Goal: Transaction & Acquisition: Purchase product/service

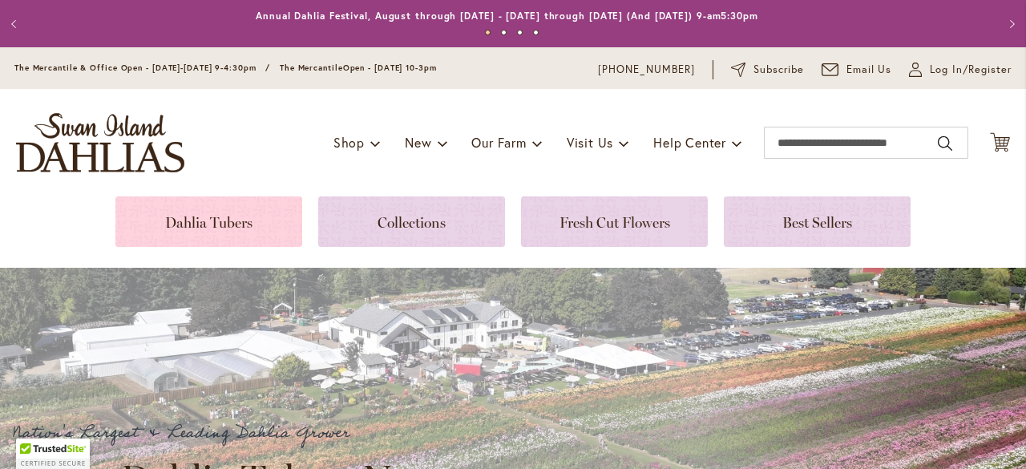
click at [247, 221] on link at bounding box center [208, 221] width 187 height 50
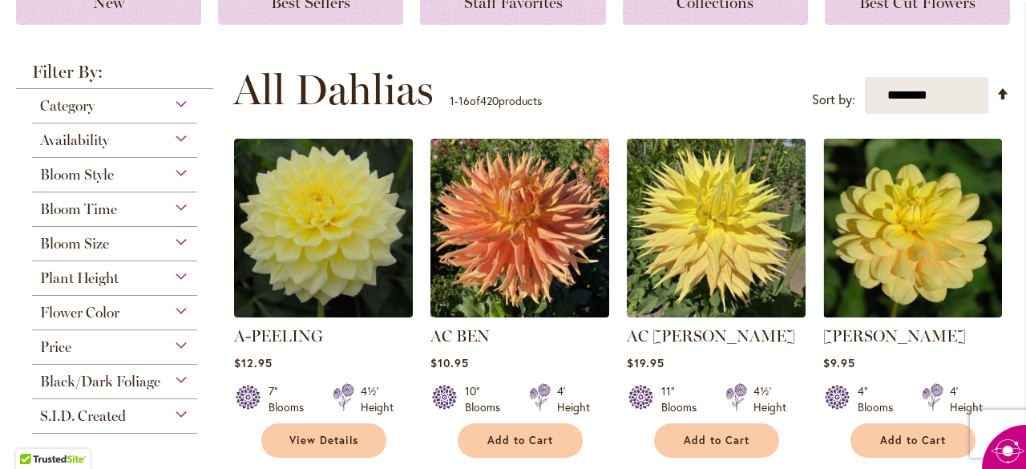
scroll to position [264, 0]
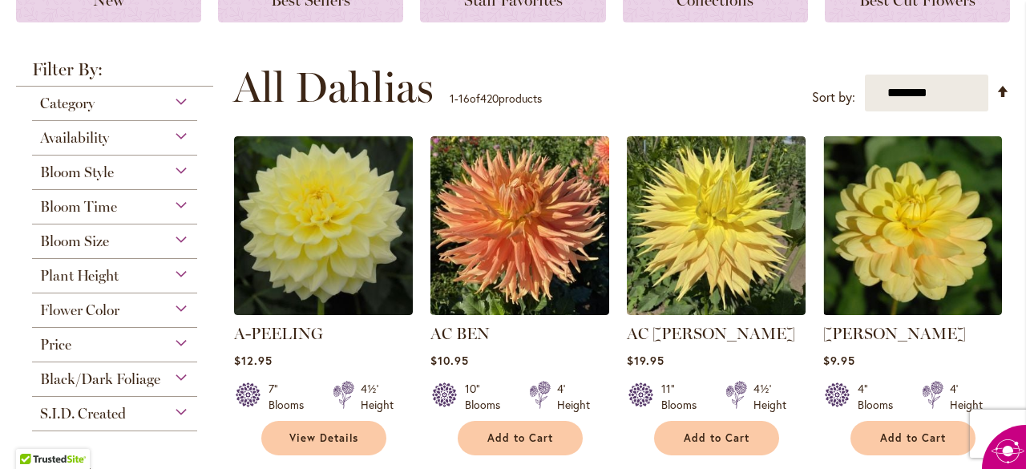
click at [824, 437] on div "Add to Cart" at bounding box center [912, 438] width 177 height 34
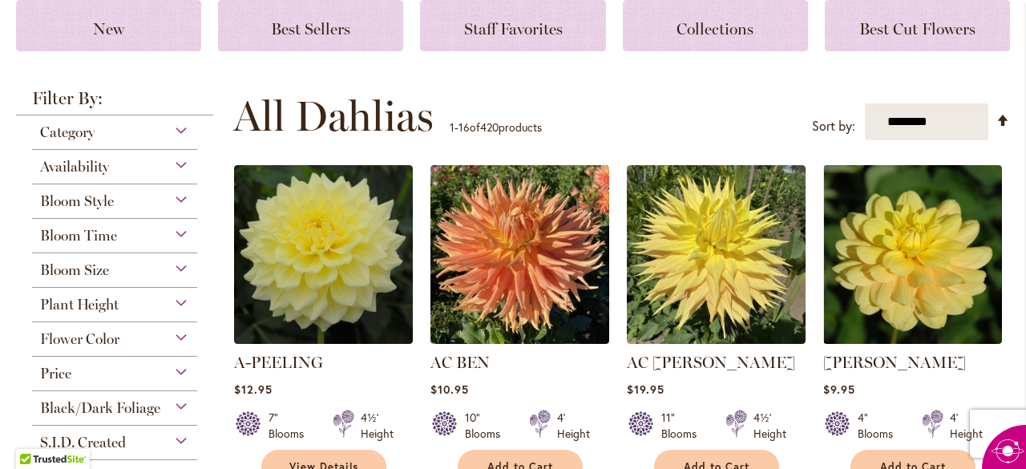
scroll to position [232, 0]
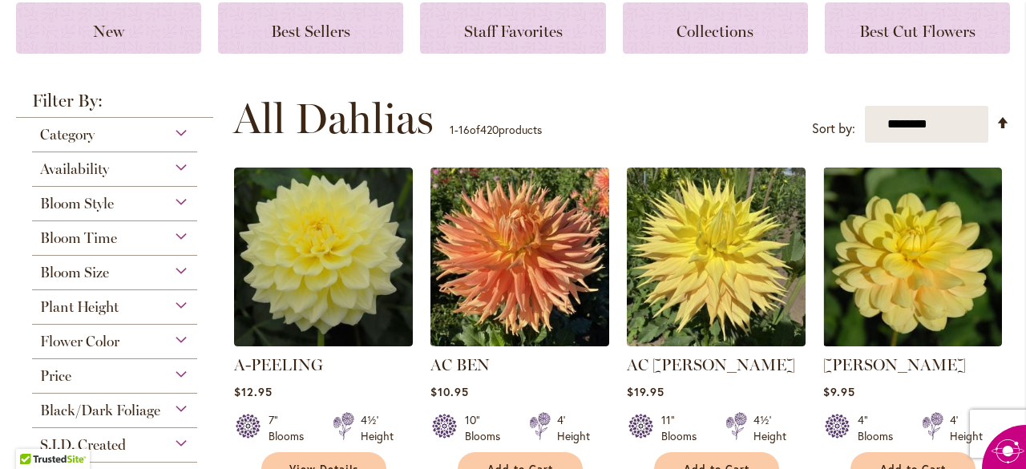
click at [186, 344] on div "Flower Color" at bounding box center [114, 337] width 165 height 26
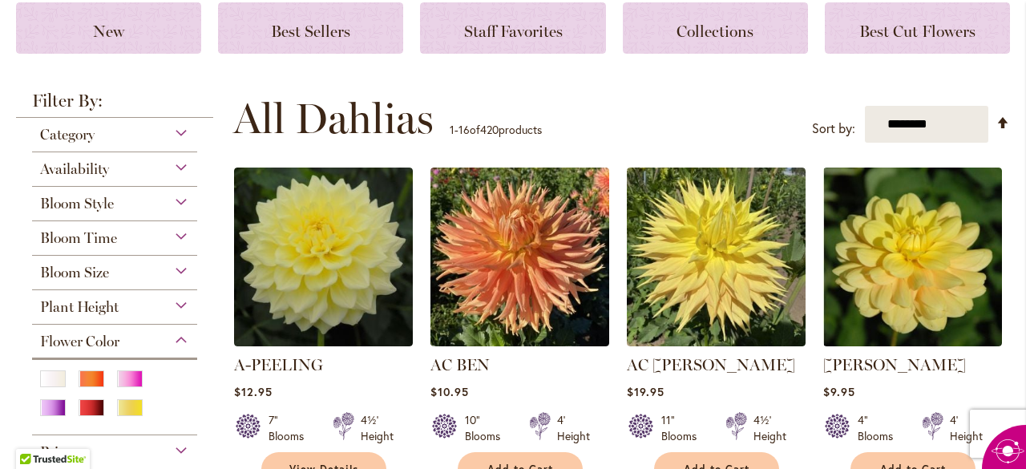
click at [75, 399] on div at bounding box center [57, 409] width 35 height 21
click at [66, 399] on div "Purple" at bounding box center [53, 407] width 26 height 17
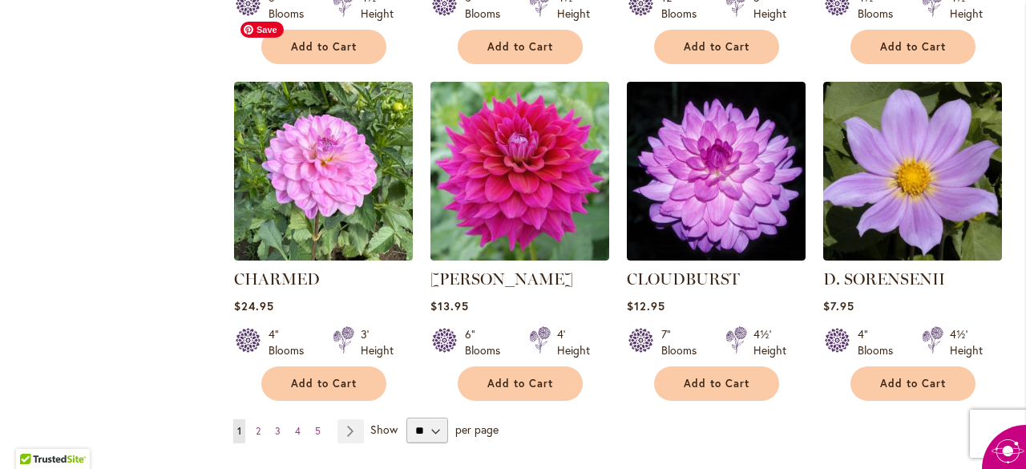
scroll to position [1335, 0]
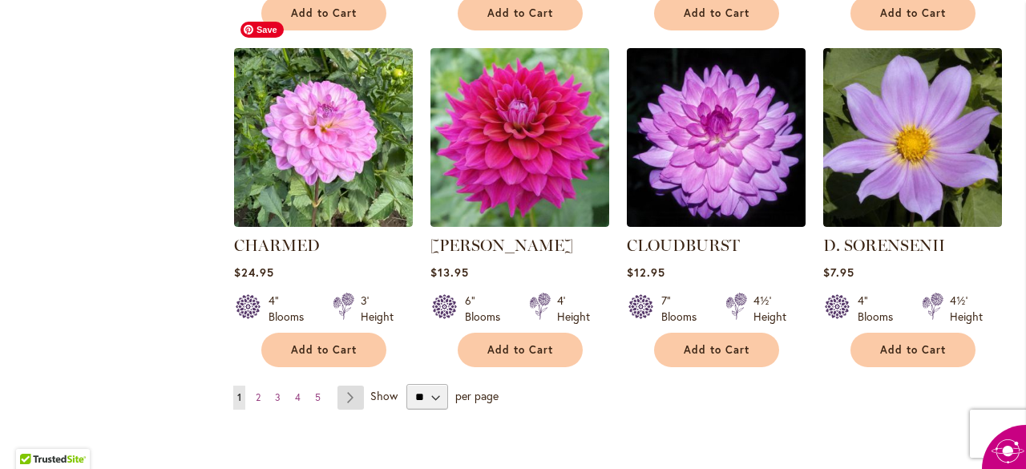
click at [351, 394] on link "Page Next" at bounding box center [350, 397] width 26 height 24
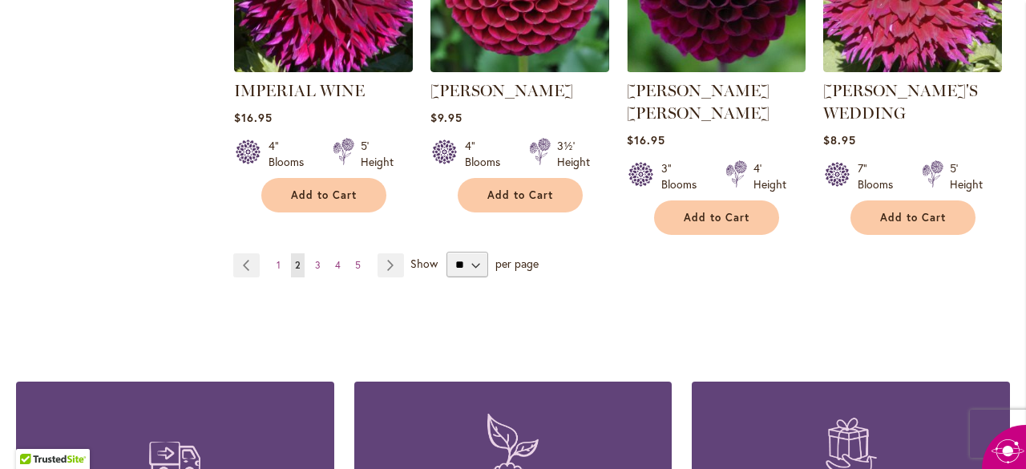
scroll to position [1541, 0]
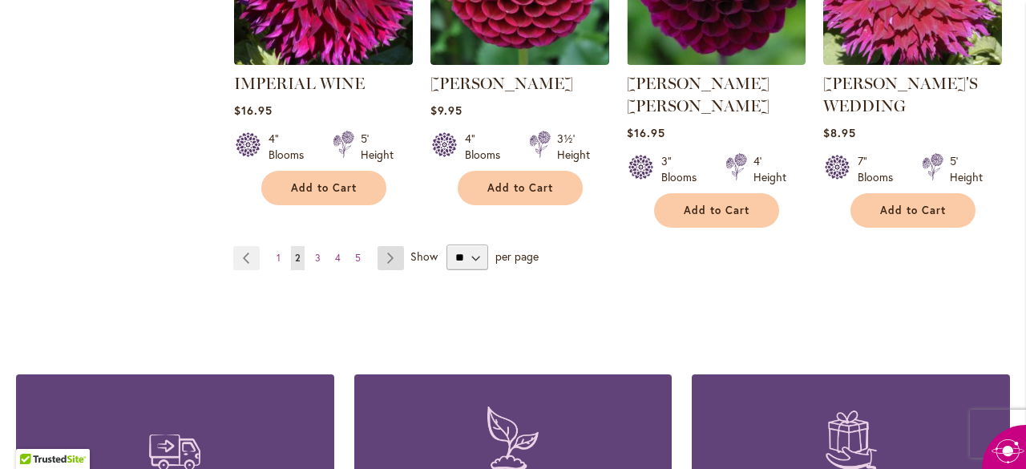
click at [385, 246] on link "Page Next" at bounding box center [390, 258] width 26 height 24
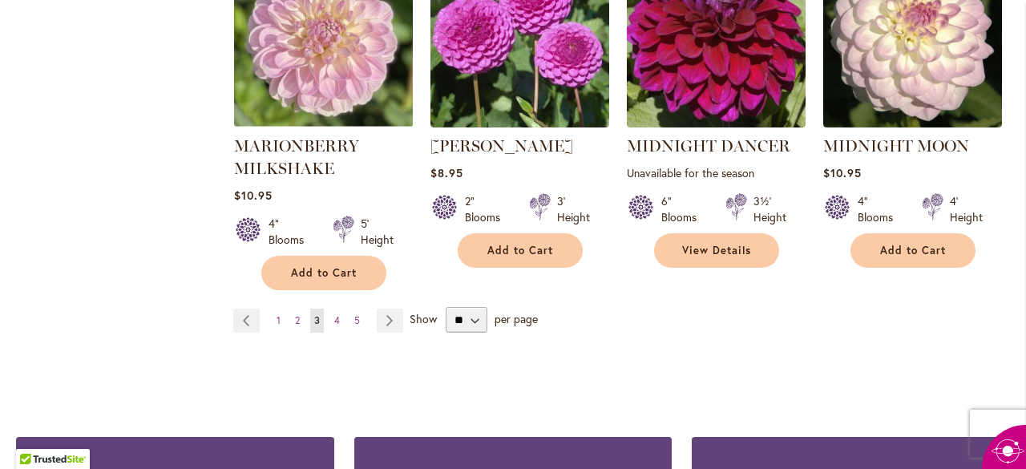
scroll to position [1514, 0]
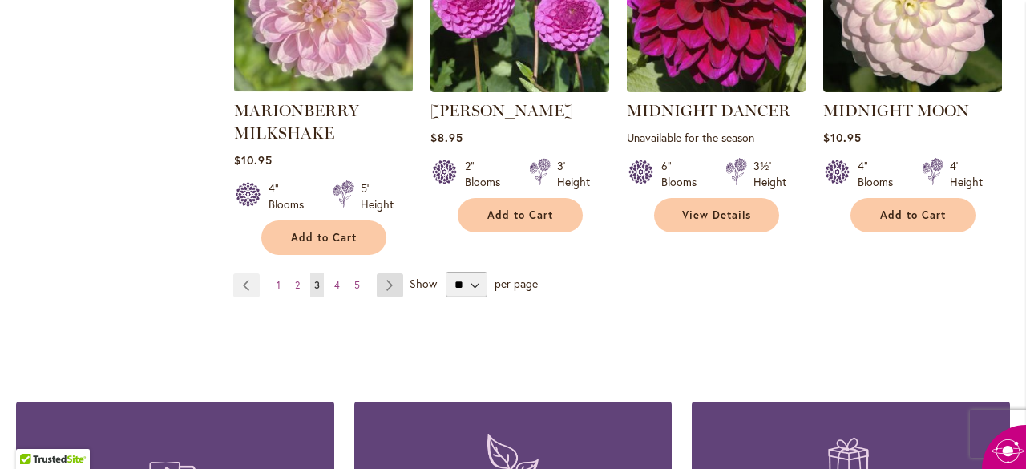
click at [388, 273] on link "Page Next" at bounding box center [390, 285] width 26 height 24
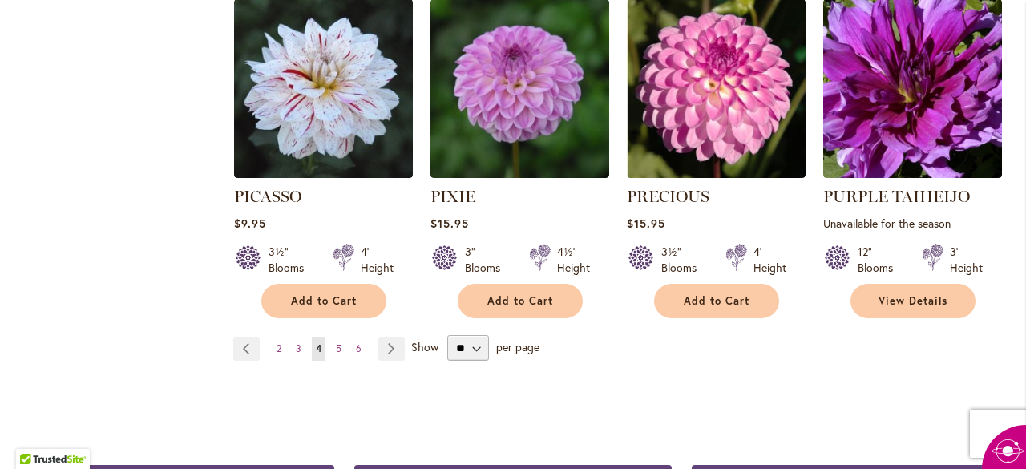
scroll to position [1457, 0]
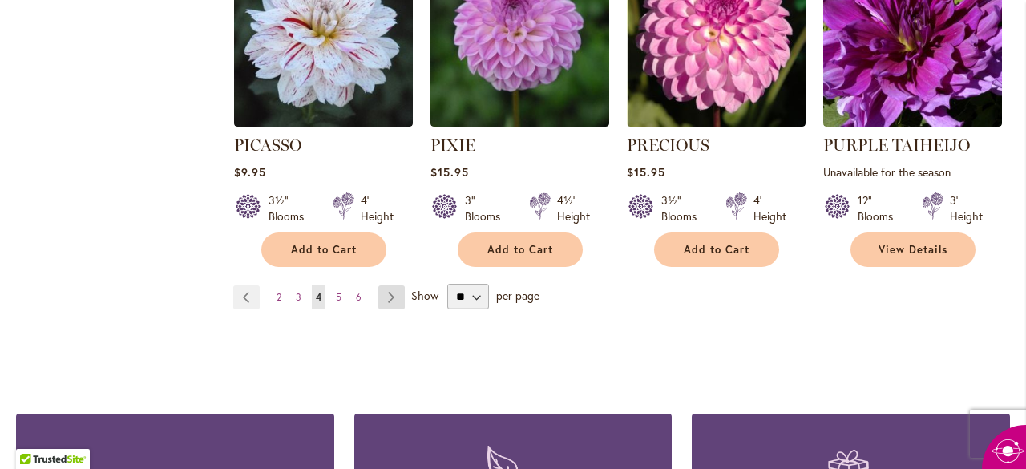
click at [390, 285] on link "Page Next" at bounding box center [391, 297] width 26 height 24
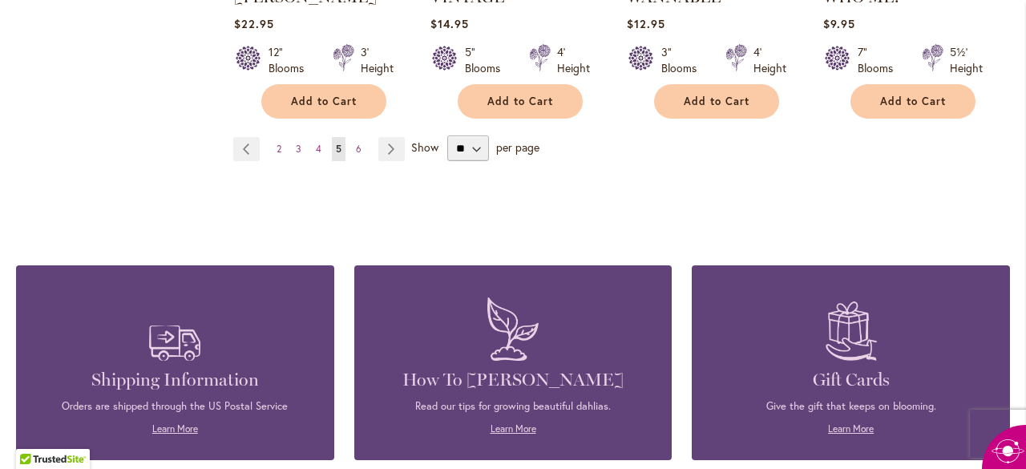
scroll to position [1608, 0]
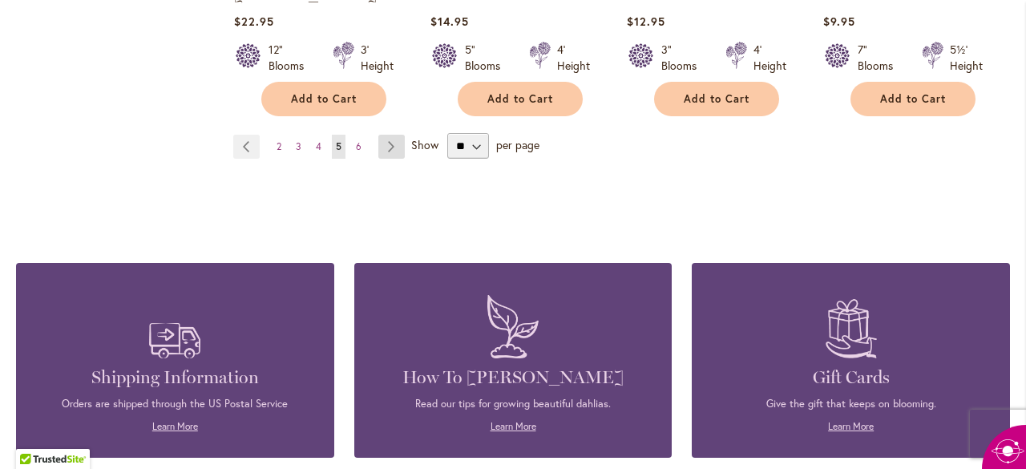
click at [385, 135] on link "Page Next" at bounding box center [391, 147] width 26 height 24
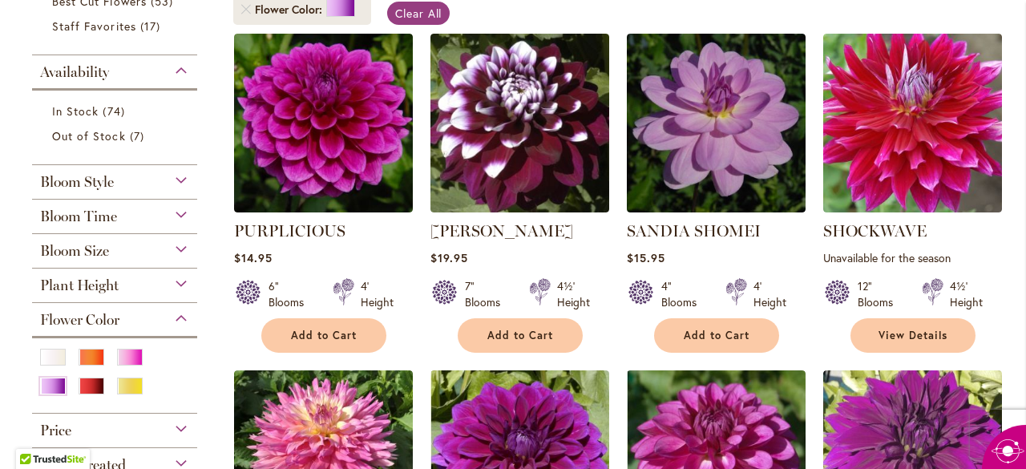
scroll to position [342, 0]
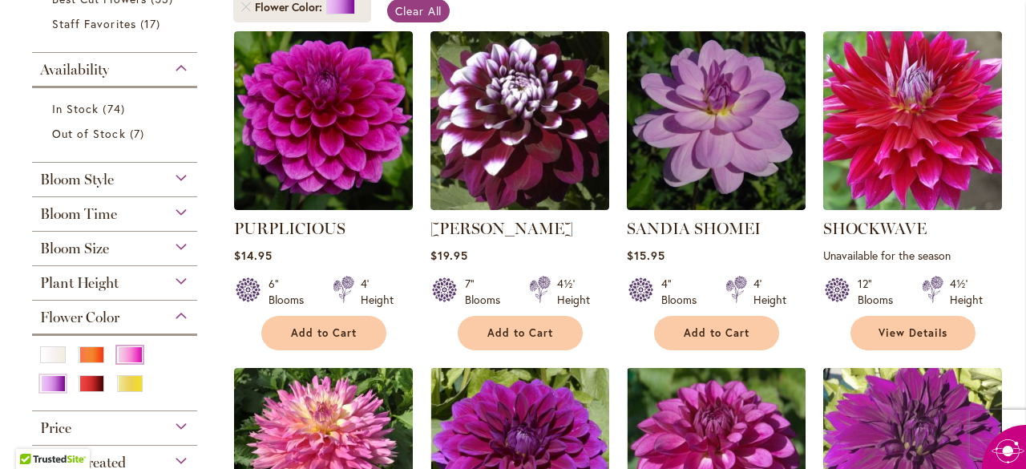
click at [130, 353] on div "Pink" at bounding box center [130, 354] width 26 height 17
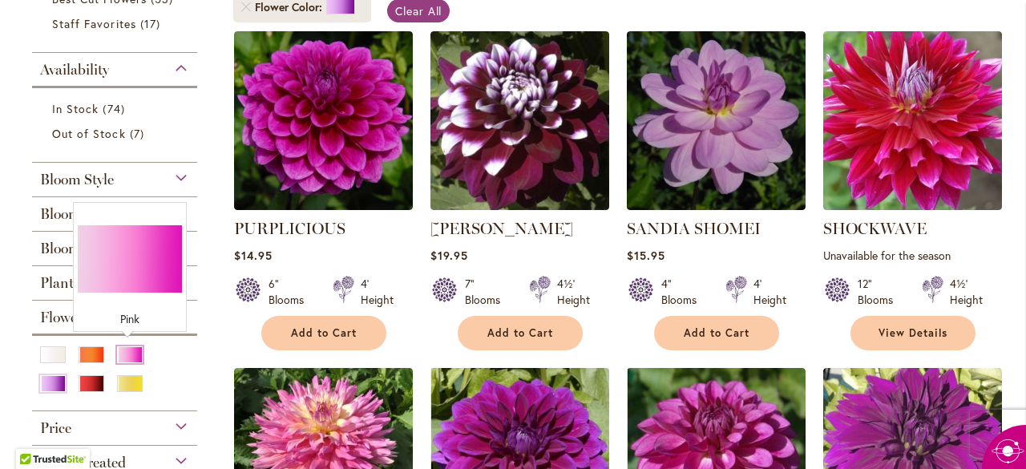
click at [131, 357] on div "Pink" at bounding box center [130, 354] width 26 height 17
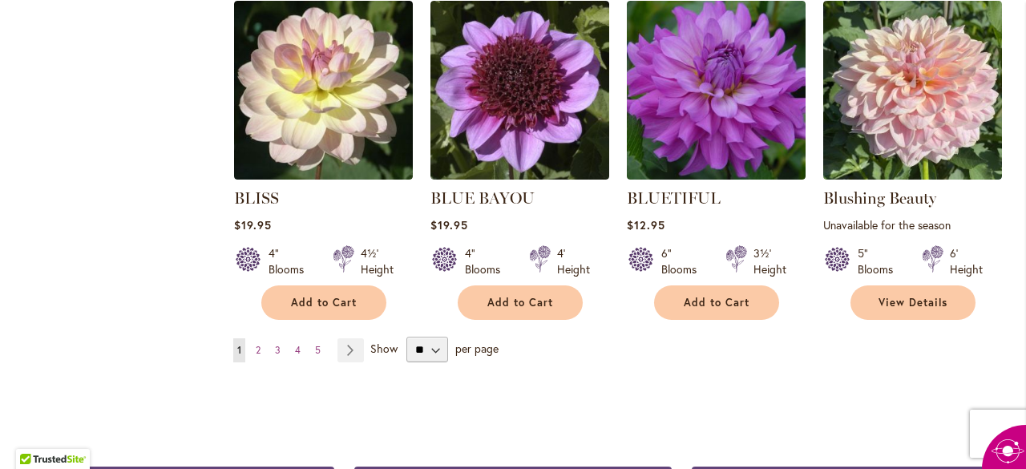
scroll to position [1400, 0]
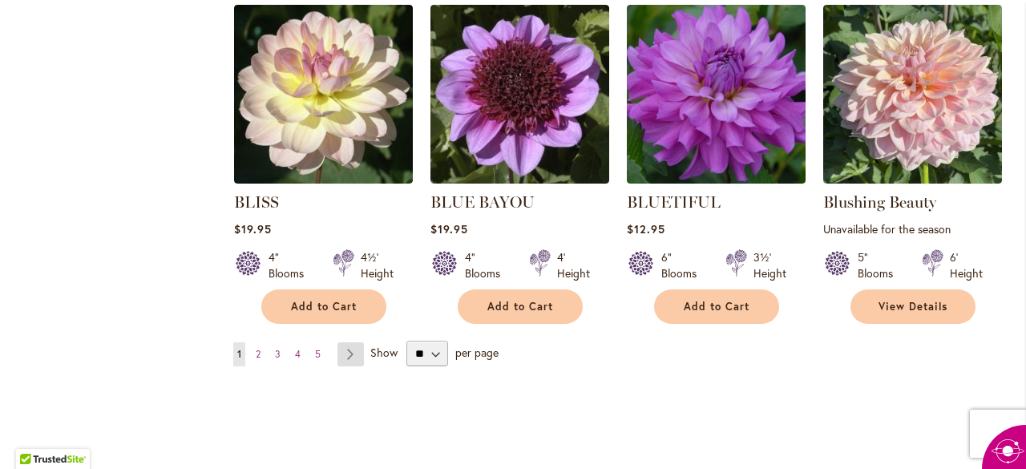
click at [353, 342] on link "Page Next" at bounding box center [350, 354] width 26 height 24
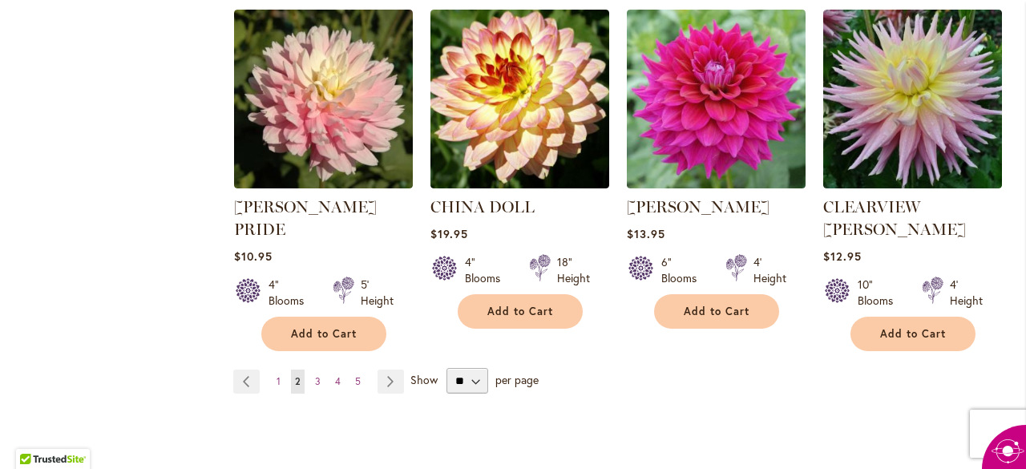
scroll to position [1415, 0]
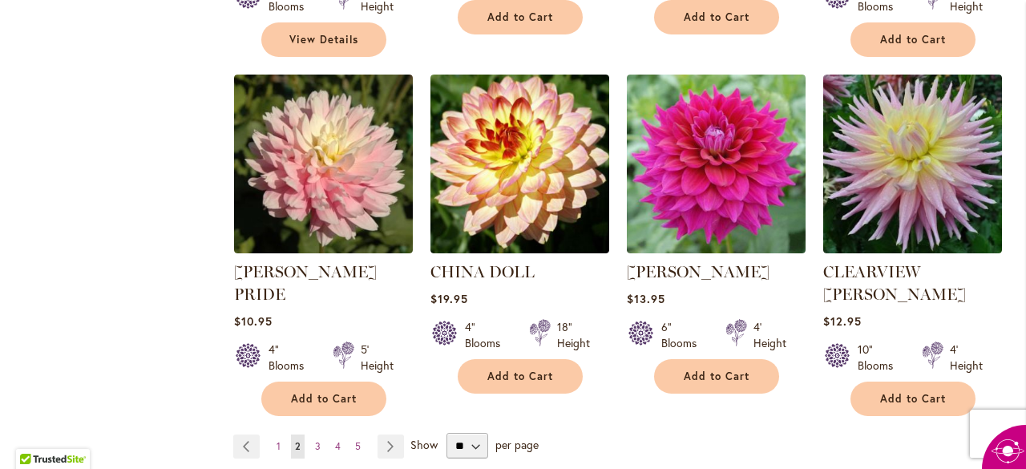
scroll to position [1332, 0]
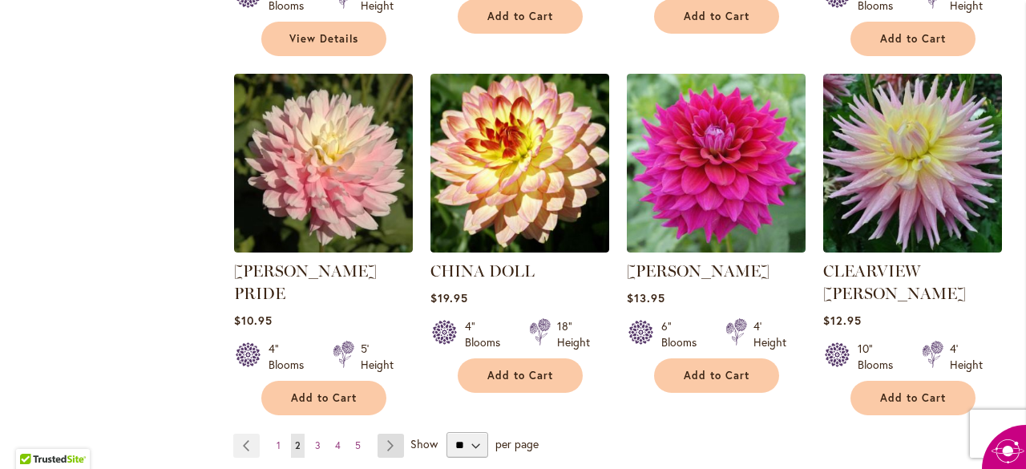
click at [394, 433] on link "Page Next" at bounding box center [390, 445] width 26 height 24
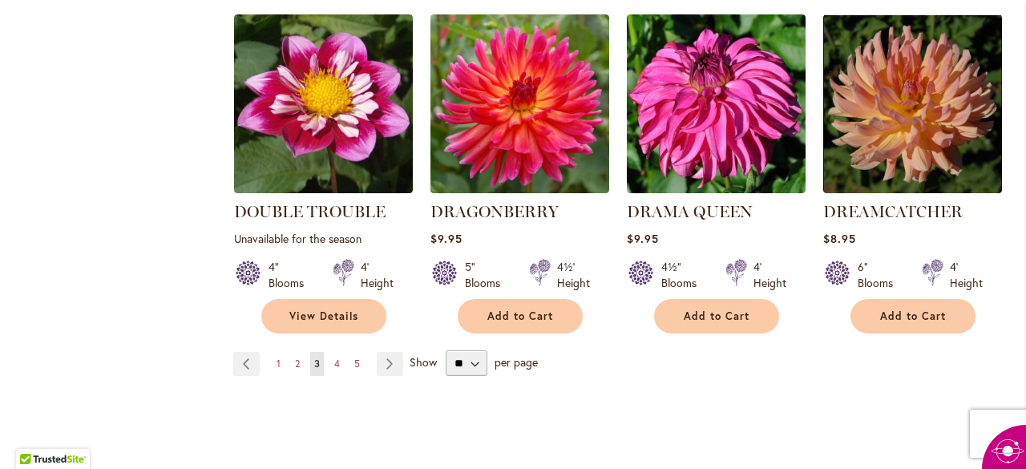
scroll to position [1396, 0]
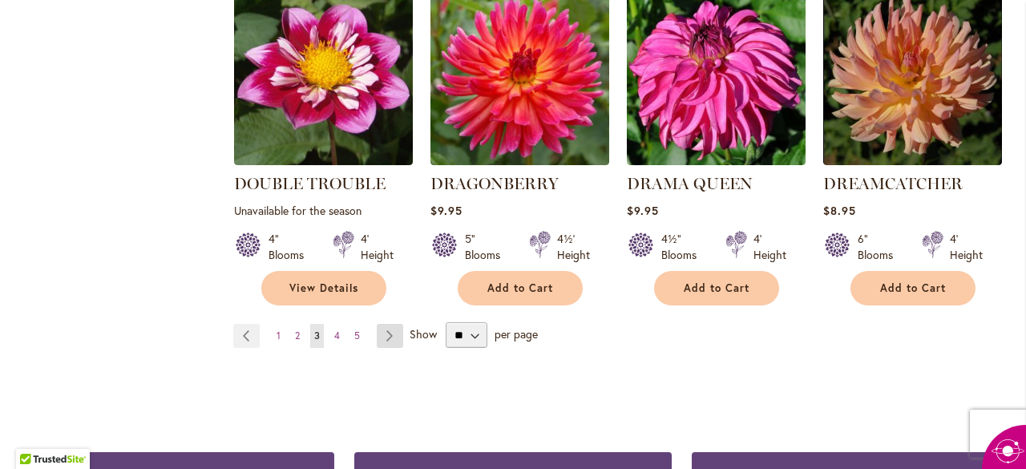
click at [394, 330] on link "Page Next" at bounding box center [390, 336] width 26 height 24
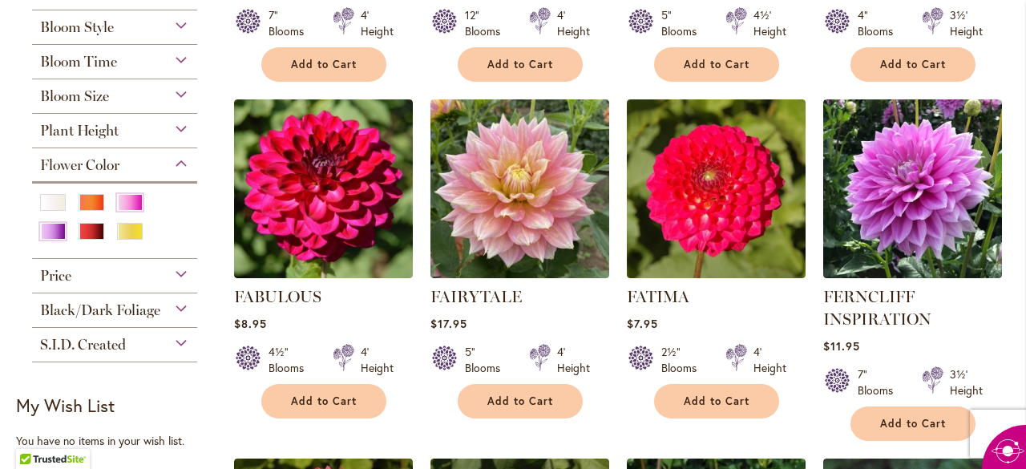
scroll to position [610, 0]
click at [589, 405] on div "Add to Cart" at bounding box center [520, 401] width 177 height 34
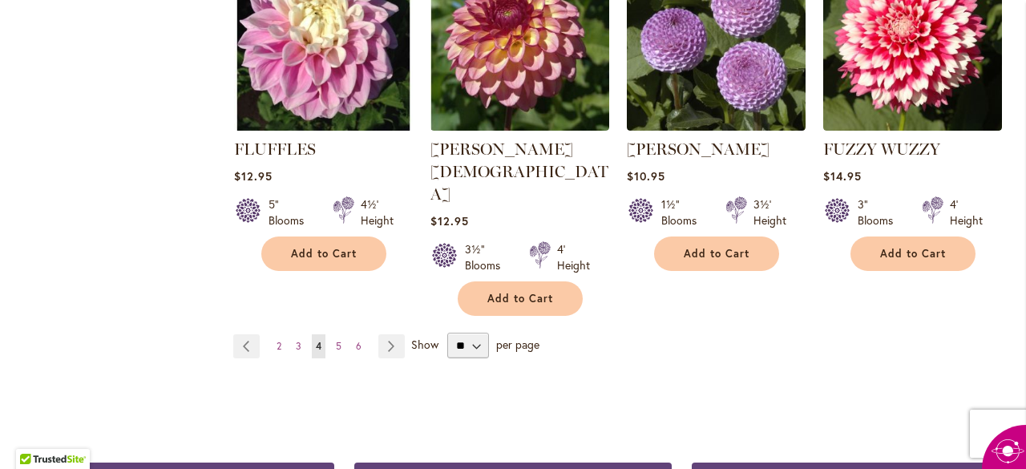
scroll to position [1453, 0]
click at [391, 334] on link "Page Next" at bounding box center [391, 346] width 26 height 24
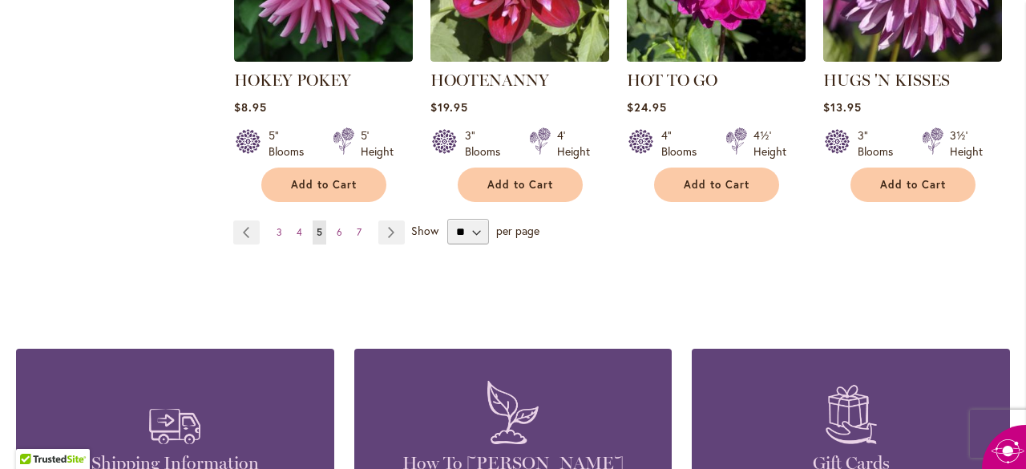
scroll to position [1524, 0]
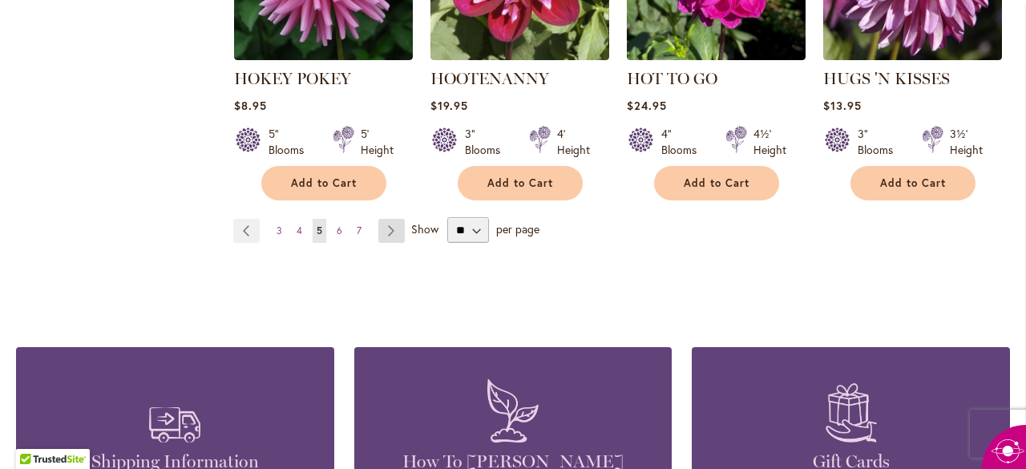
click at [393, 219] on link "Page Next" at bounding box center [391, 231] width 26 height 24
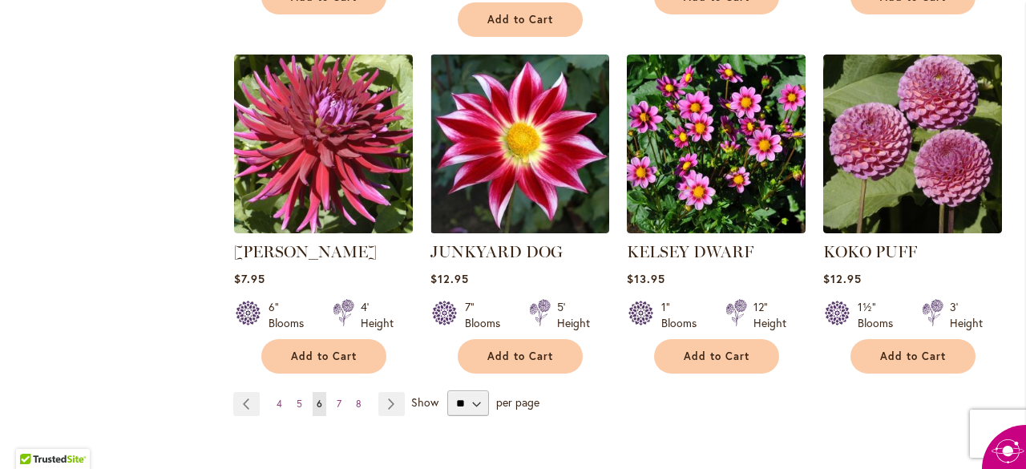
scroll to position [1397, 0]
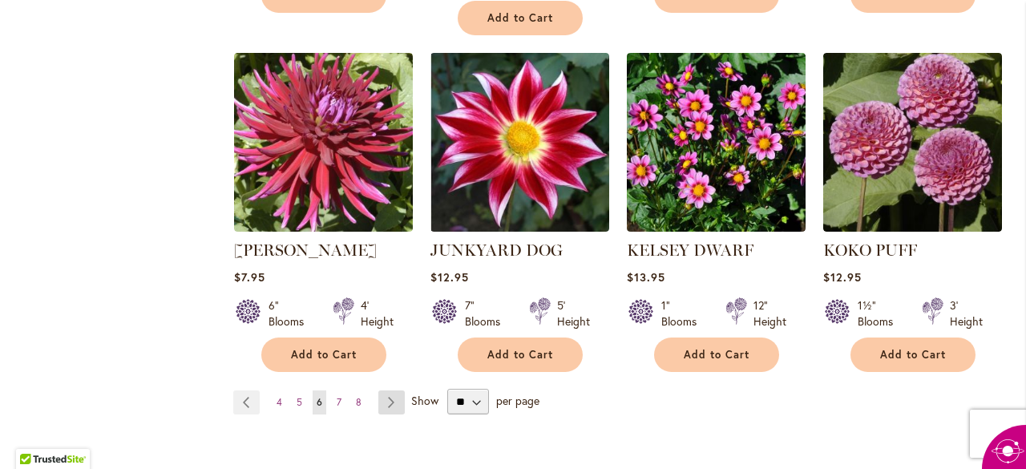
click at [391, 390] on link "Page Next" at bounding box center [391, 402] width 26 height 24
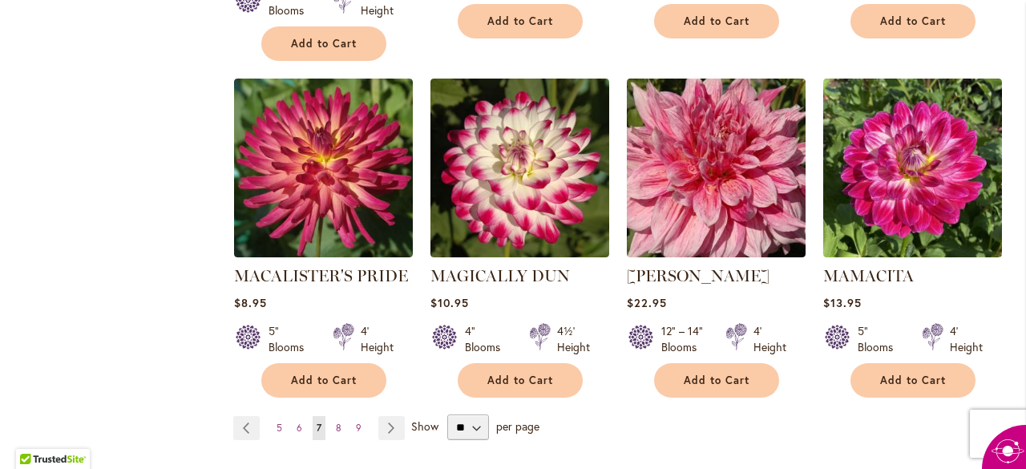
scroll to position [1367, 0]
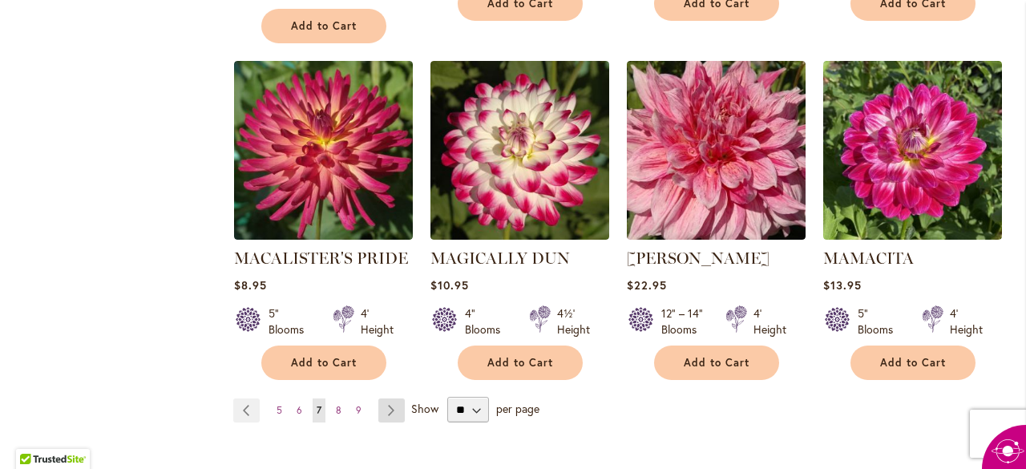
click at [392, 398] on link "Page Next" at bounding box center [391, 410] width 26 height 24
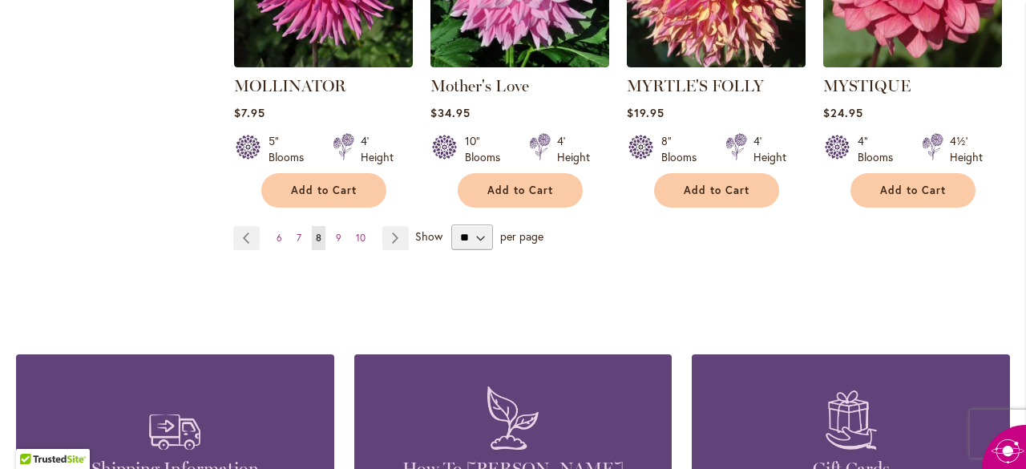
scroll to position [1540, 0]
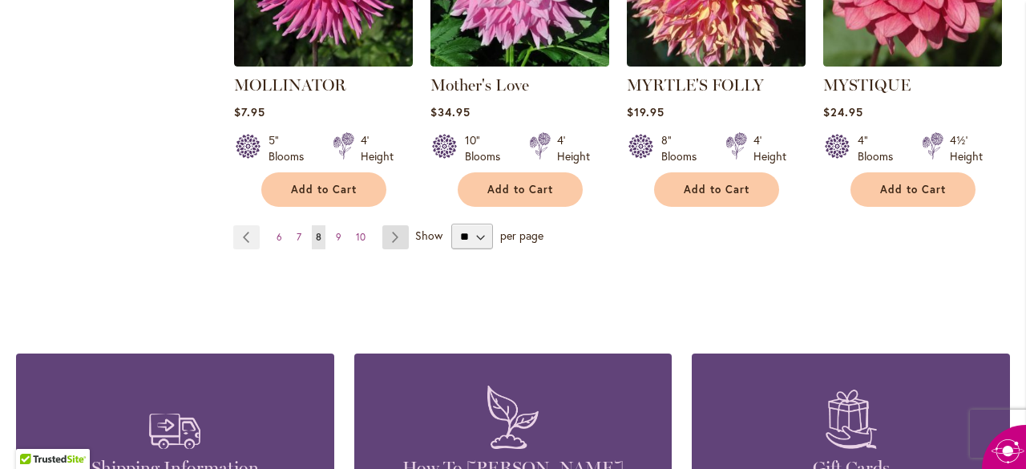
click at [396, 225] on link "Page Next" at bounding box center [395, 237] width 26 height 24
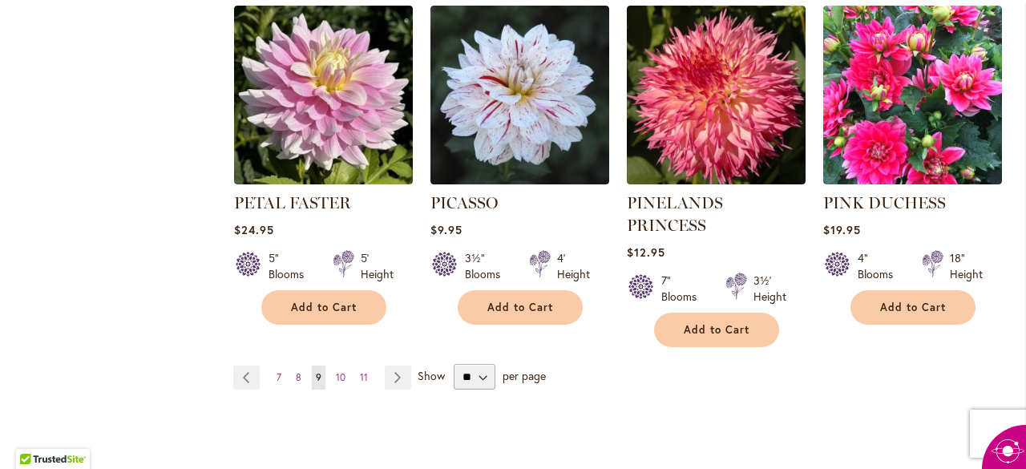
scroll to position [1406, 0]
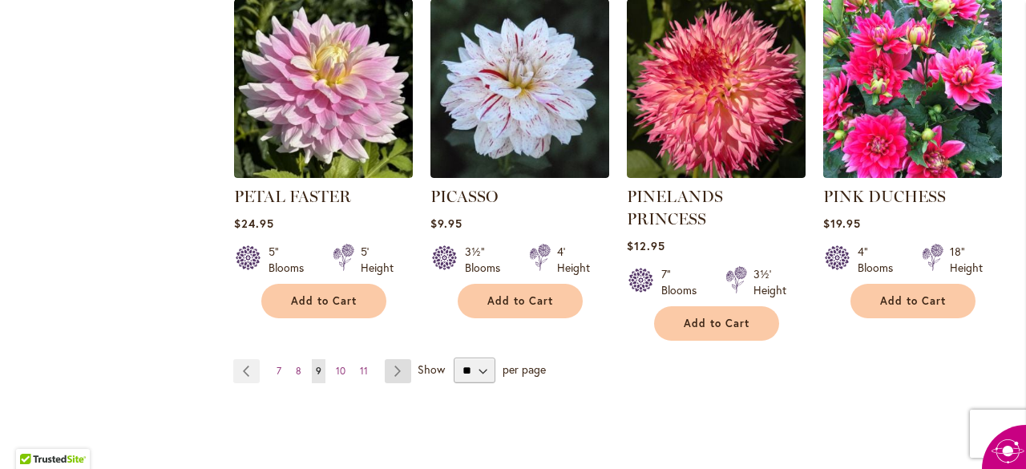
click at [393, 359] on link "Page Next" at bounding box center [398, 371] width 26 height 24
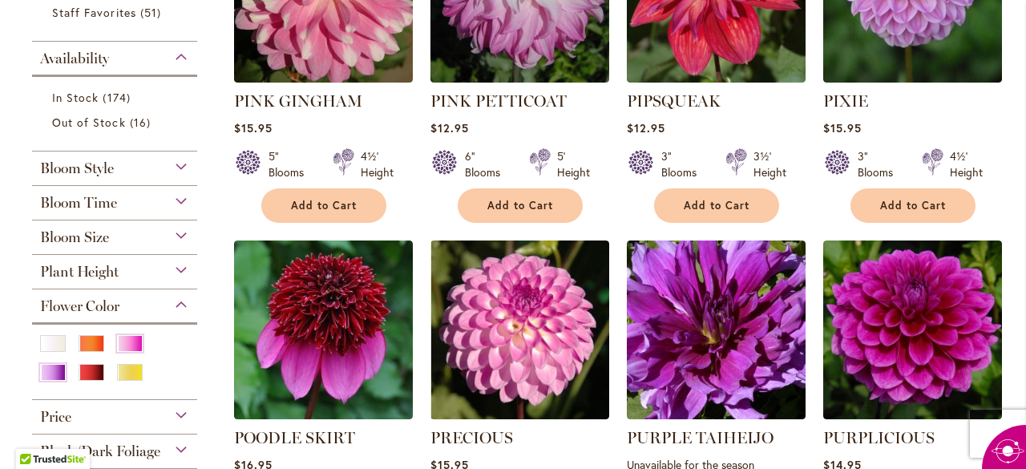
scroll to position [471, 0]
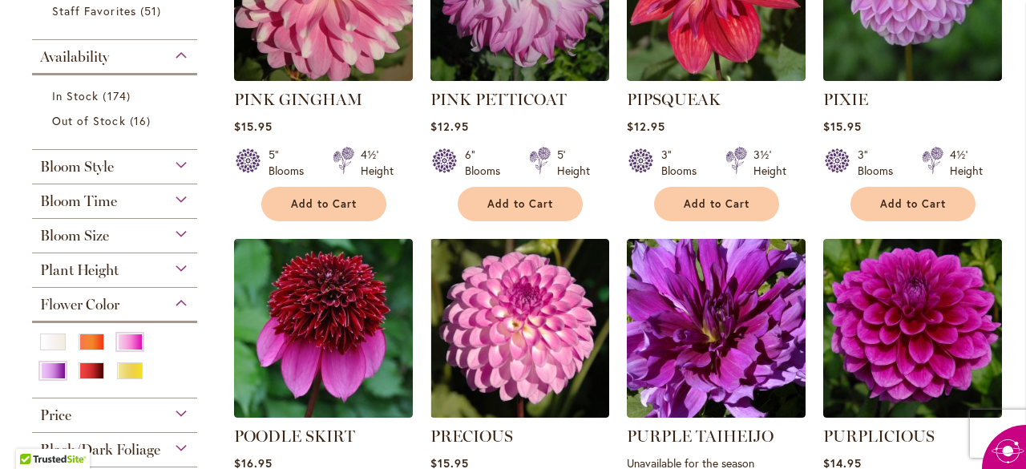
click at [686, 457] on p "Unavailable for the season" at bounding box center [716, 462] width 179 height 15
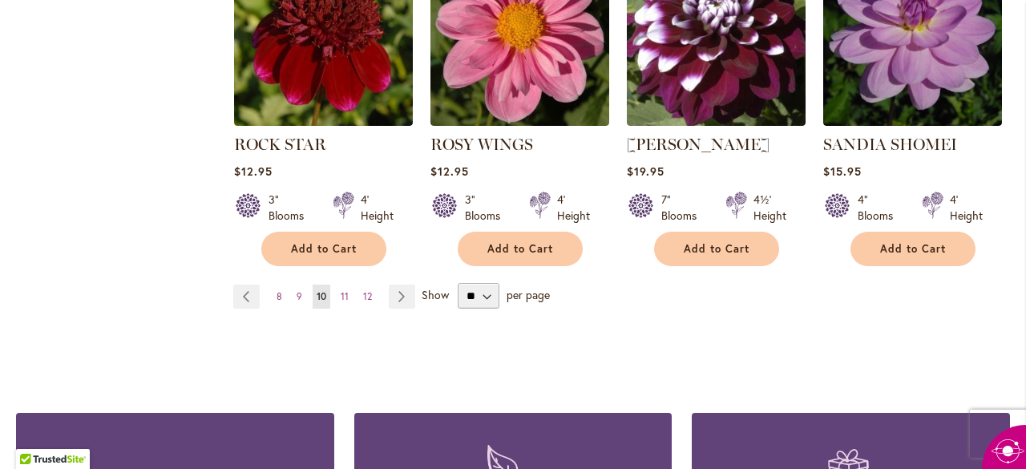
scroll to position [1437, 0]
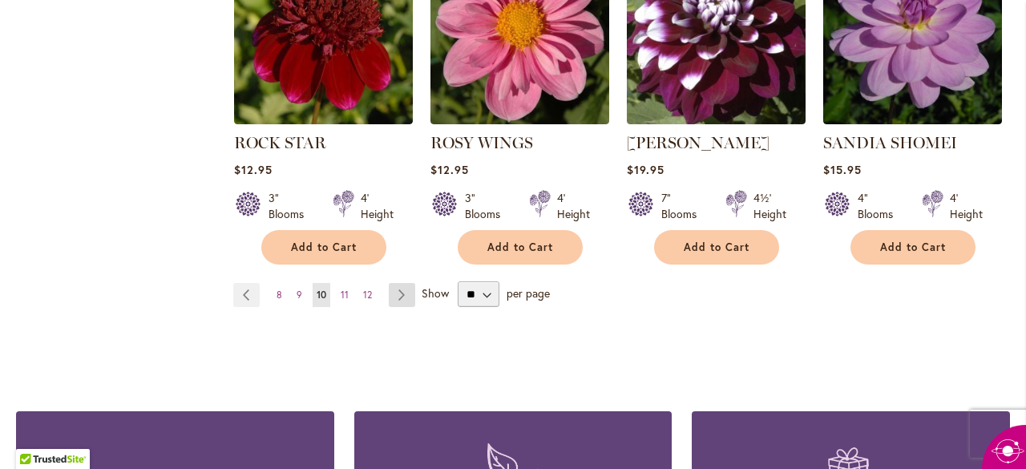
click at [399, 294] on link "Page Next" at bounding box center [402, 295] width 26 height 24
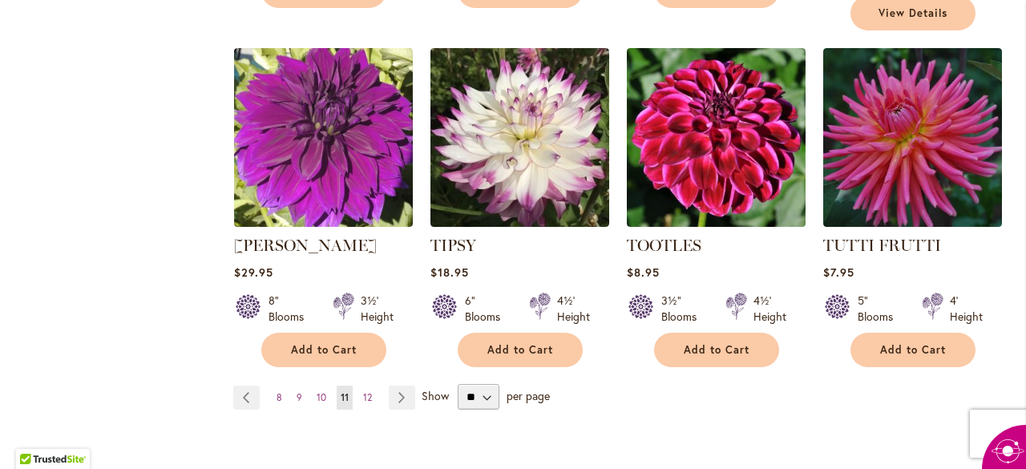
scroll to position [1397, 0]
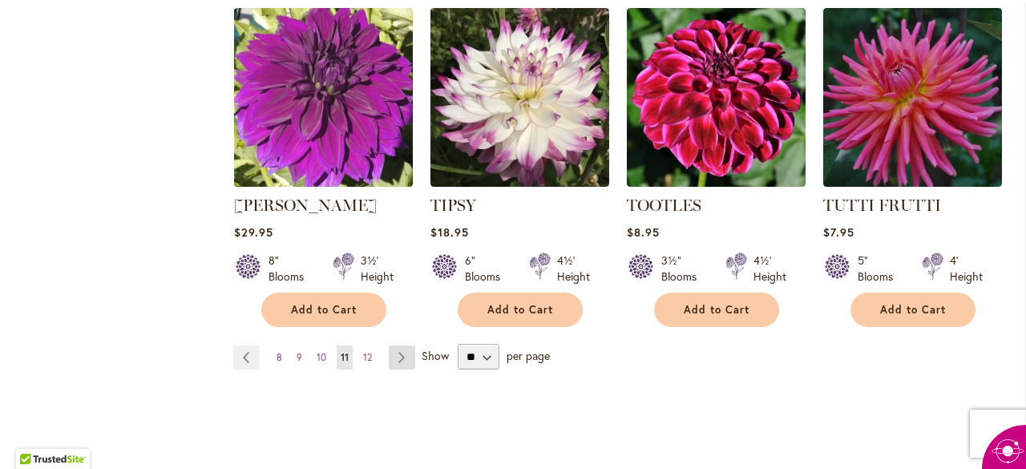
click at [396, 345] on link "Page Next" at bounding box center [402, 357] width 26 height 24
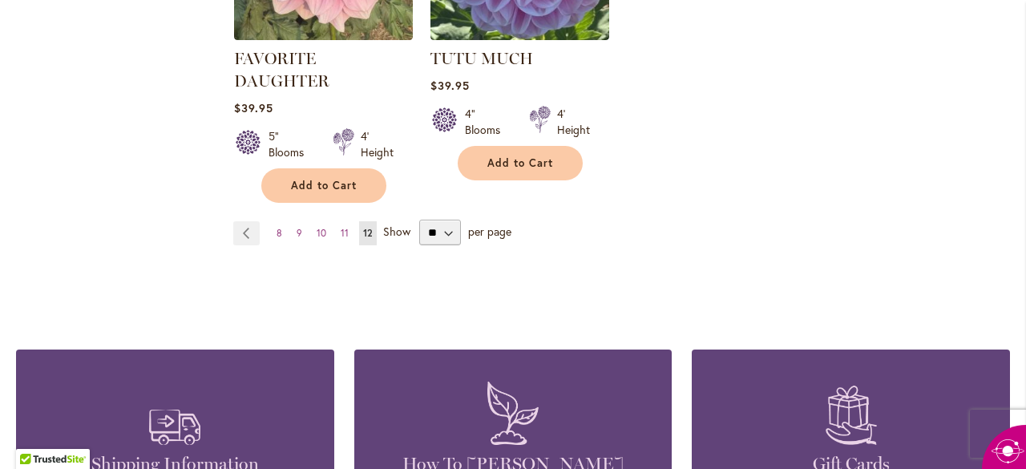
scroll to position [1523, 0]
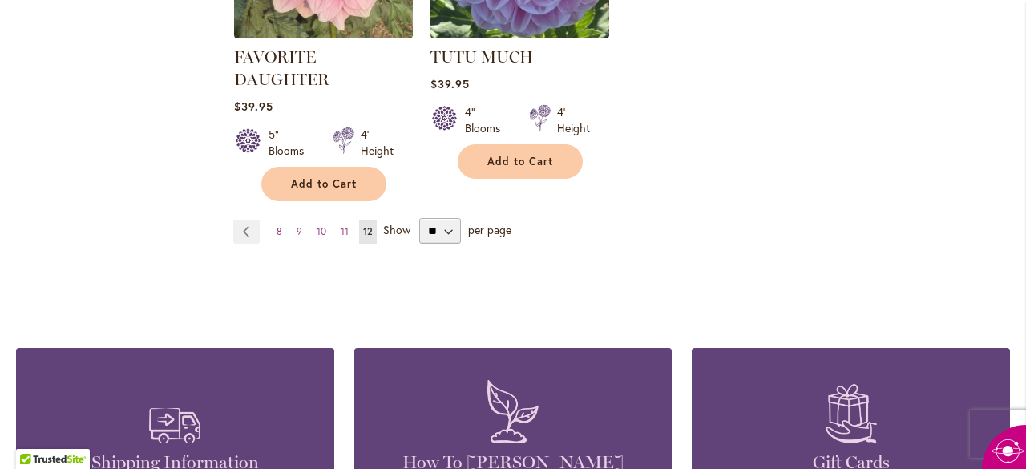
click at [399, 229] on span "Show" at bounding box center [396, 229] width 27 height 15
click at [419, 229] on select "** ** ** **" at bounding box center [440, 231] width 42 height 26
